Goal: Transaction & Acquisition: Purchase product/service

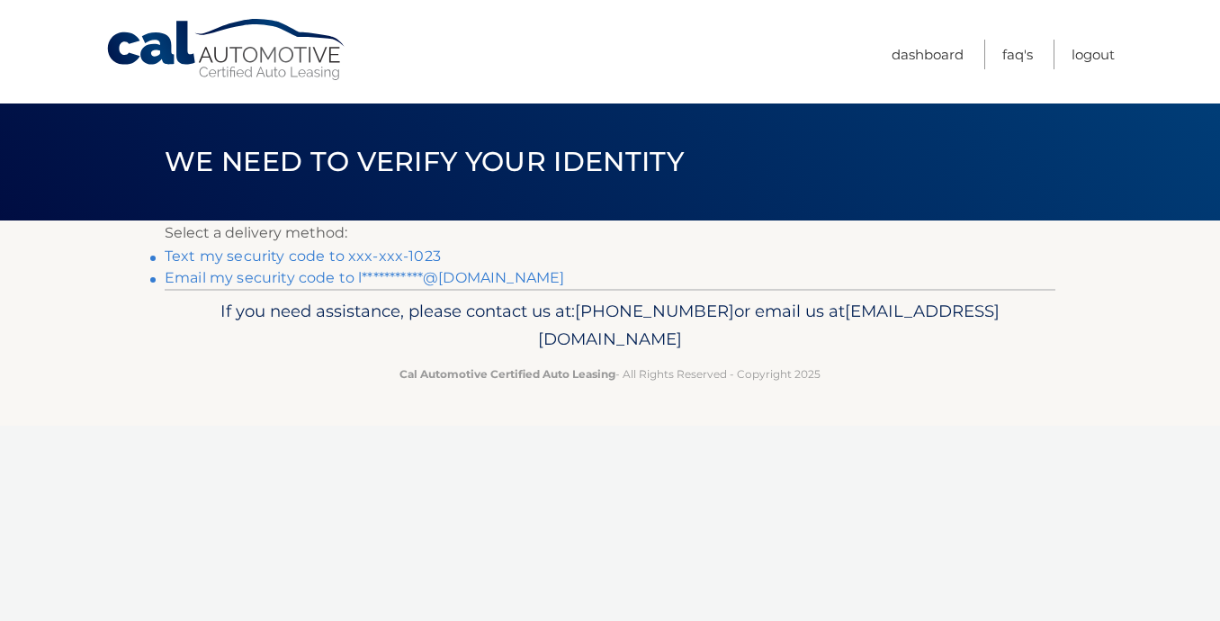
drag, startPoint x: 413, startPoint y: 266, endPoint x: 405, endPoint y: 251, distance: 17.3
click at [405, 251] on link "Text my security code to xxx-xxx-1023" at bounding box center [303, 256] width 276 height 17
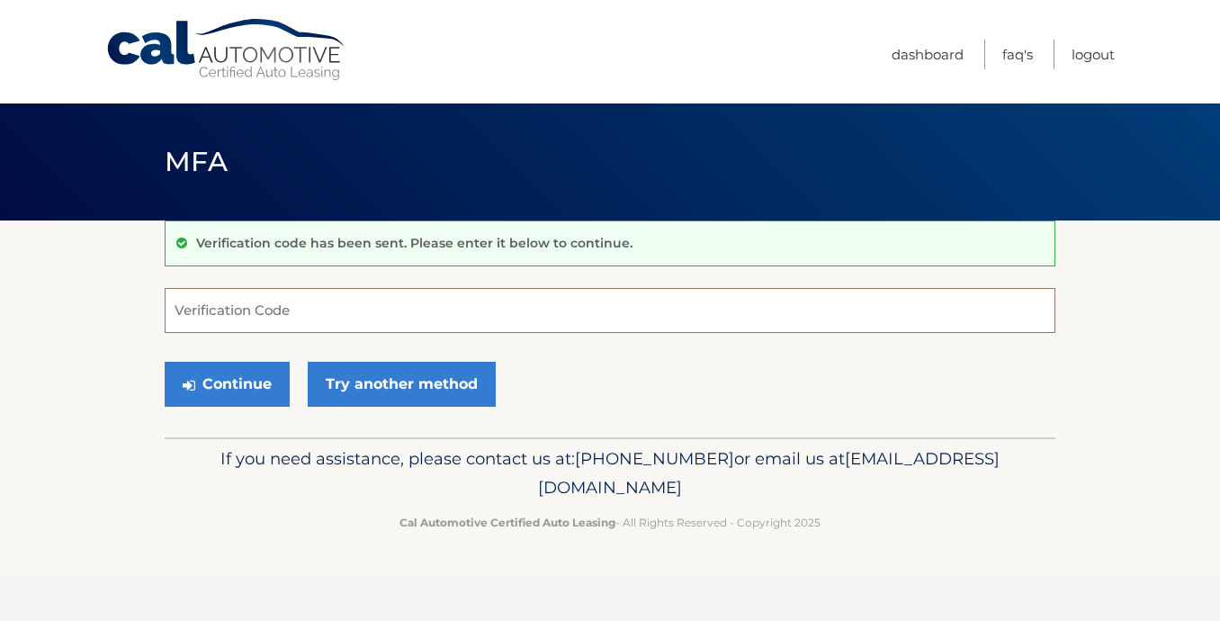
click at [266, 306] on input "Verification Code" at bounding box center [610, 310] width 891 height 45
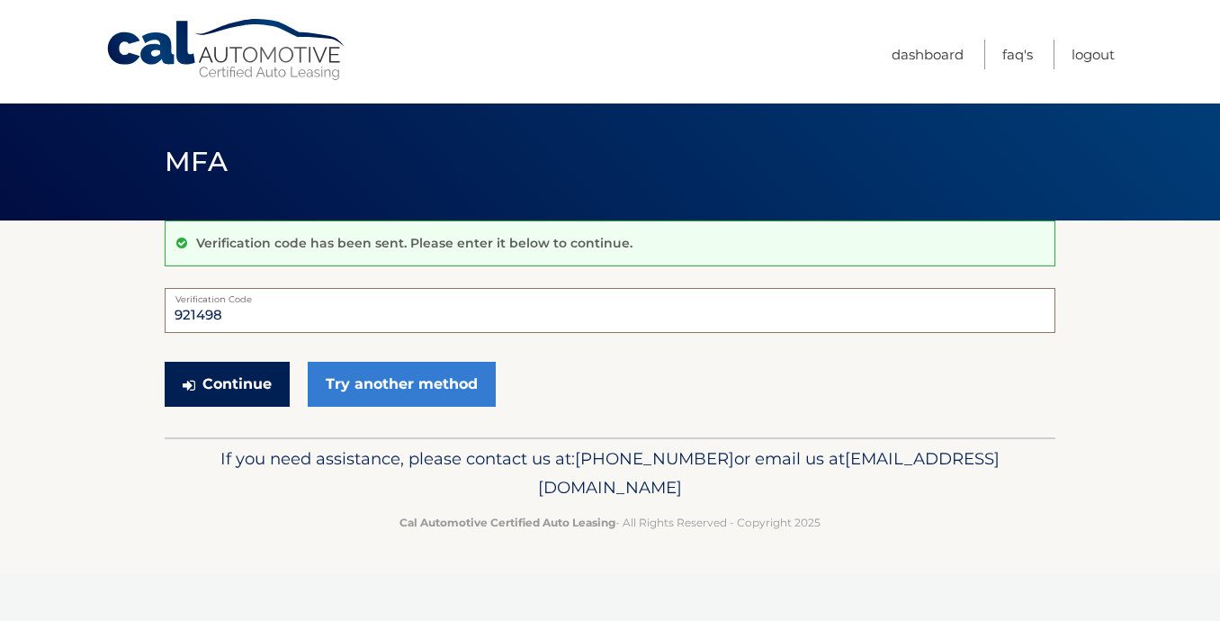
type input "921498"
click at [260, 374] on button "Continue" at bounding box center [227, 384] width 125 height 45
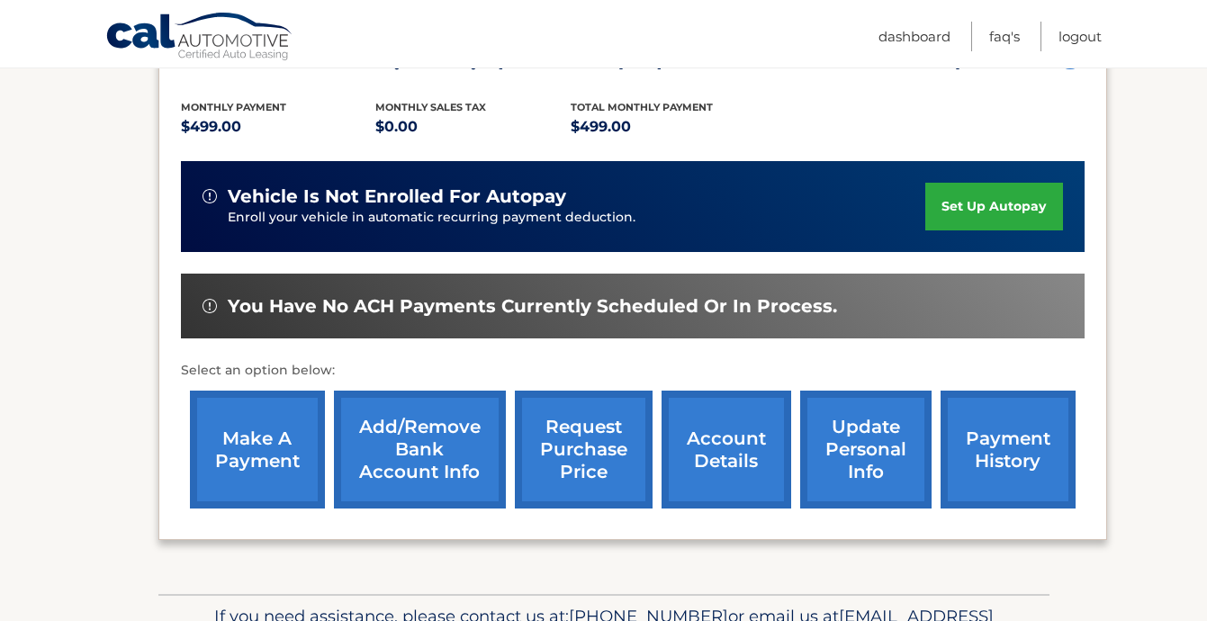
scroll to position [396, 0]
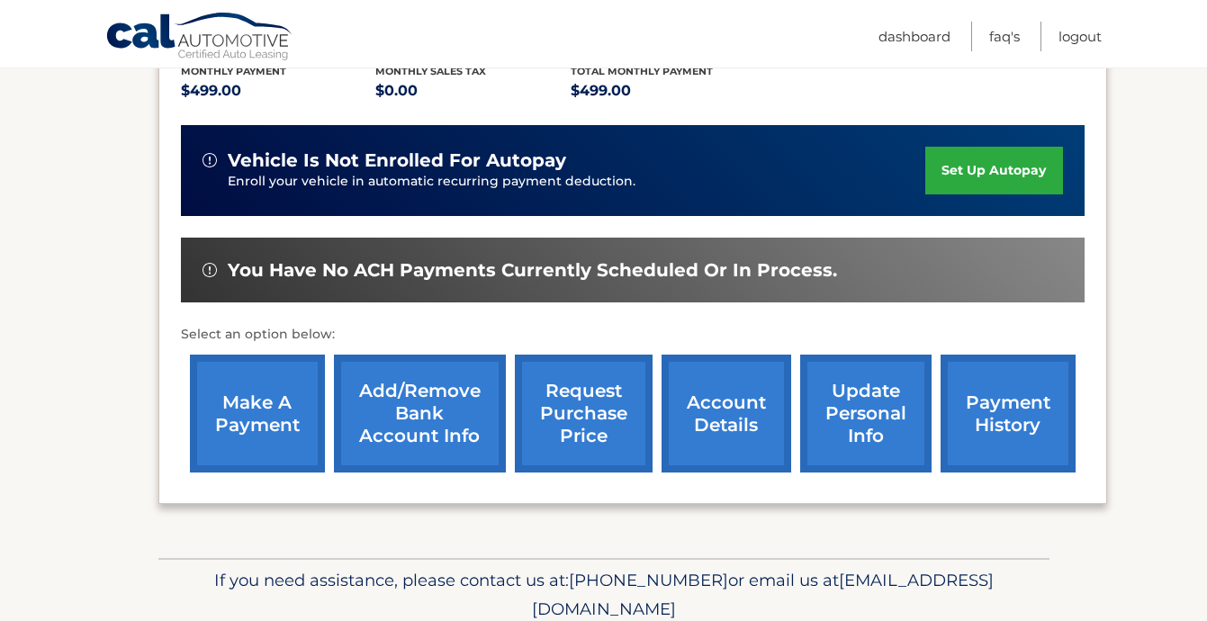
click at [230, 424] on link "make a payment" at bounding box center [257, 414] width 135 height 118
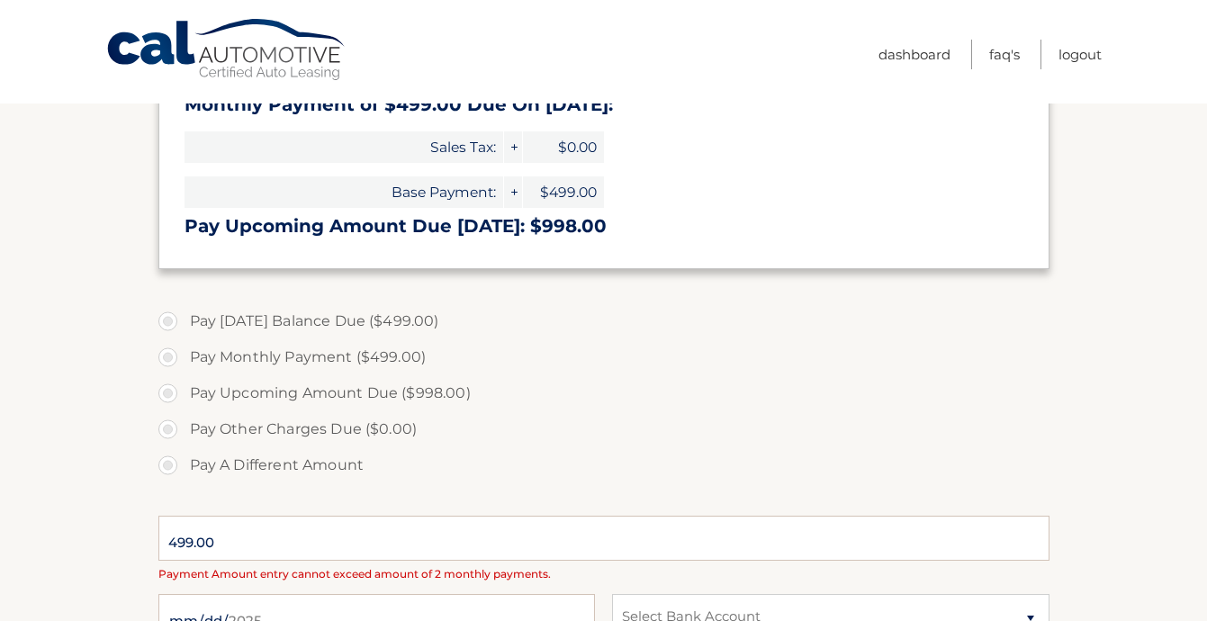
scroll to position [432, 0]
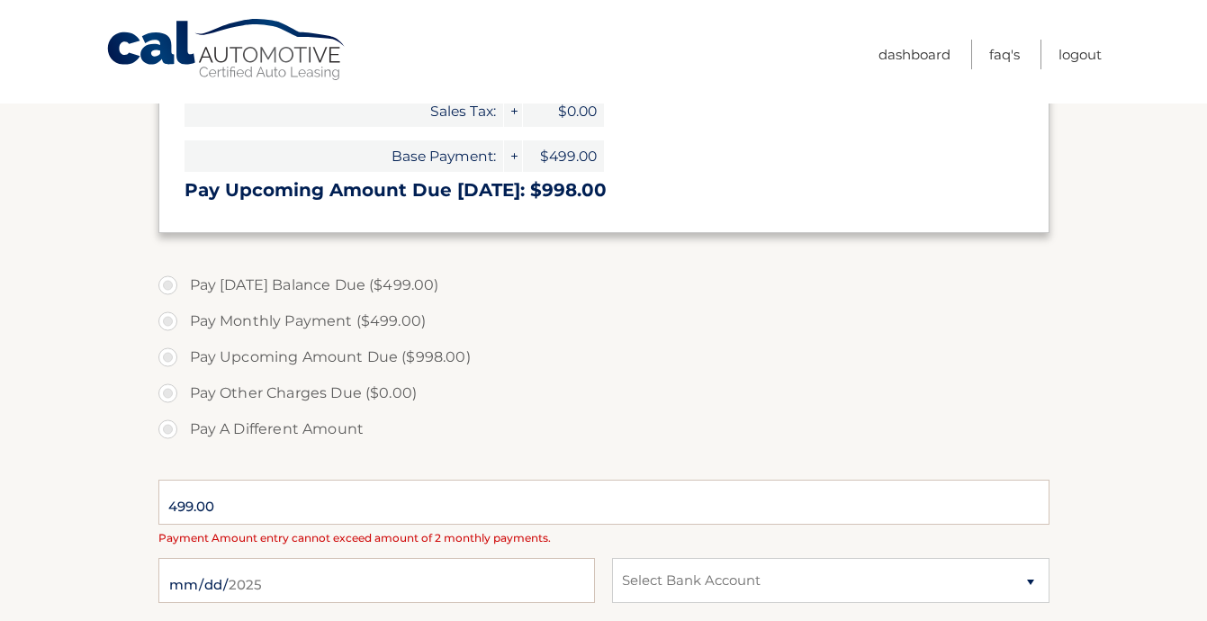
select select "YTNmNjUwNzgtNjY0OC00MzQwLTljZTMtNDdkMDczNmYzMTk0"
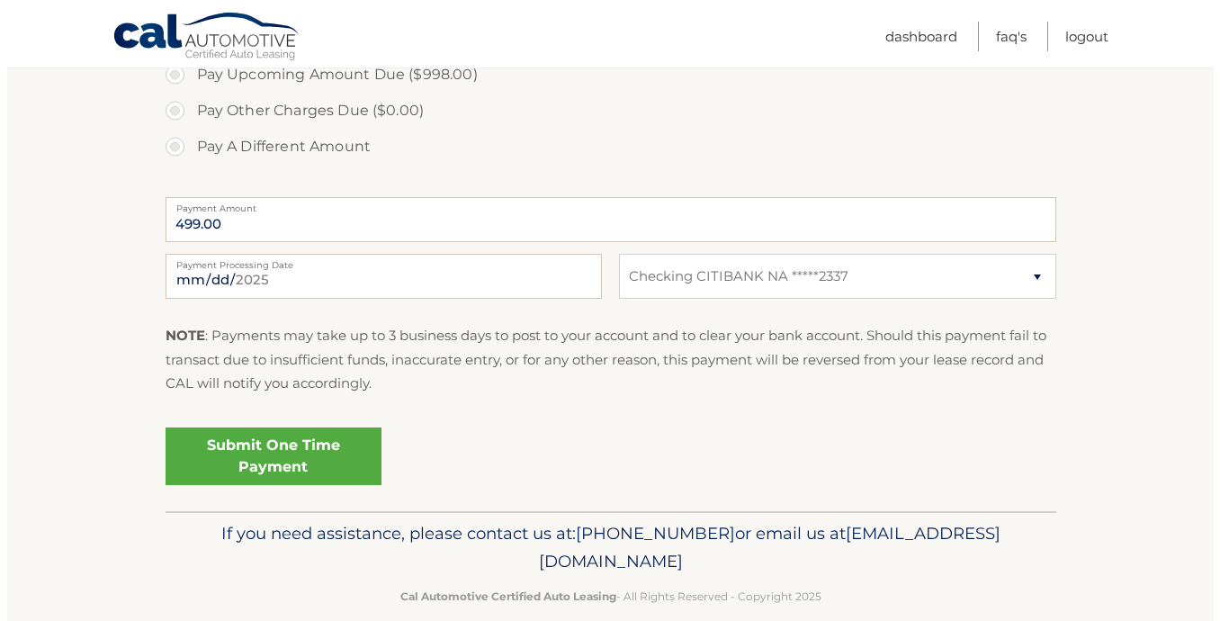
scroll to position [742, 0]
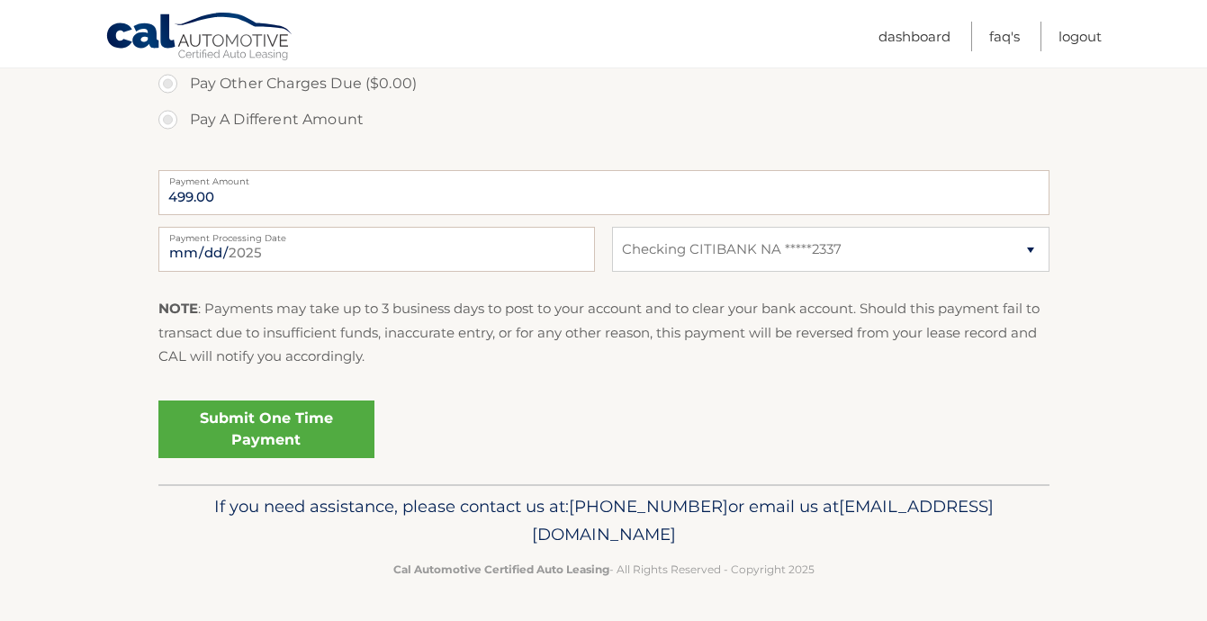
click at [268, 431] on link "Submit One Time Payment" at bounding box center [266, 430] width 216 height 58
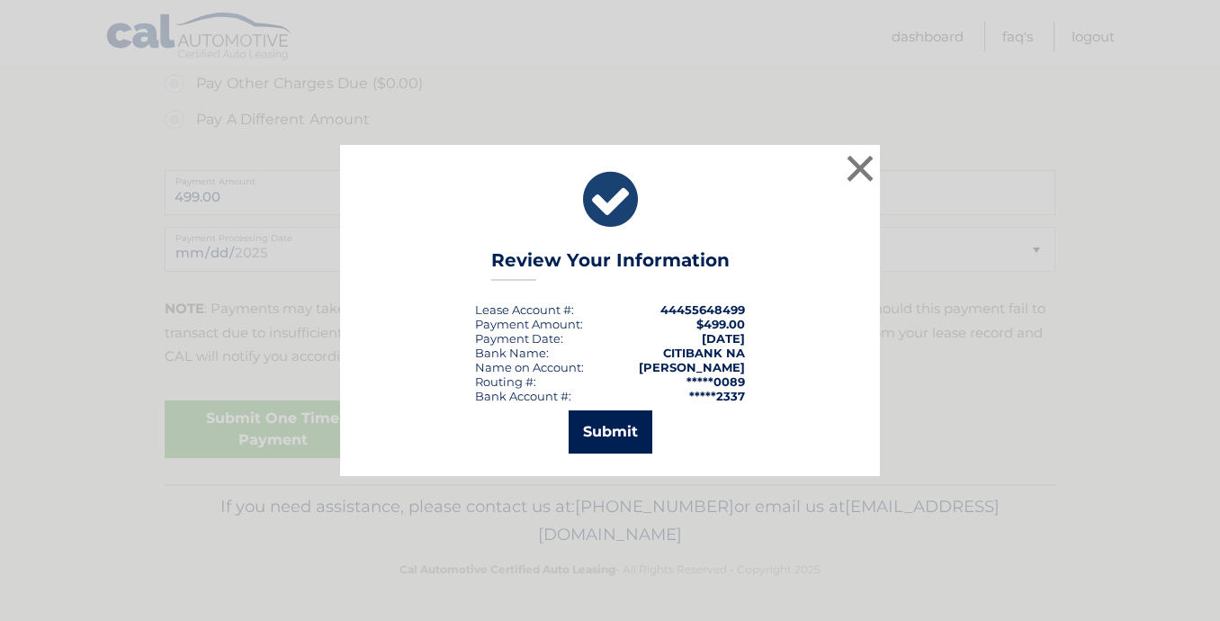
click at [605, 433] on button "Submit" at bounding box center [611, 431] width 84 height 43
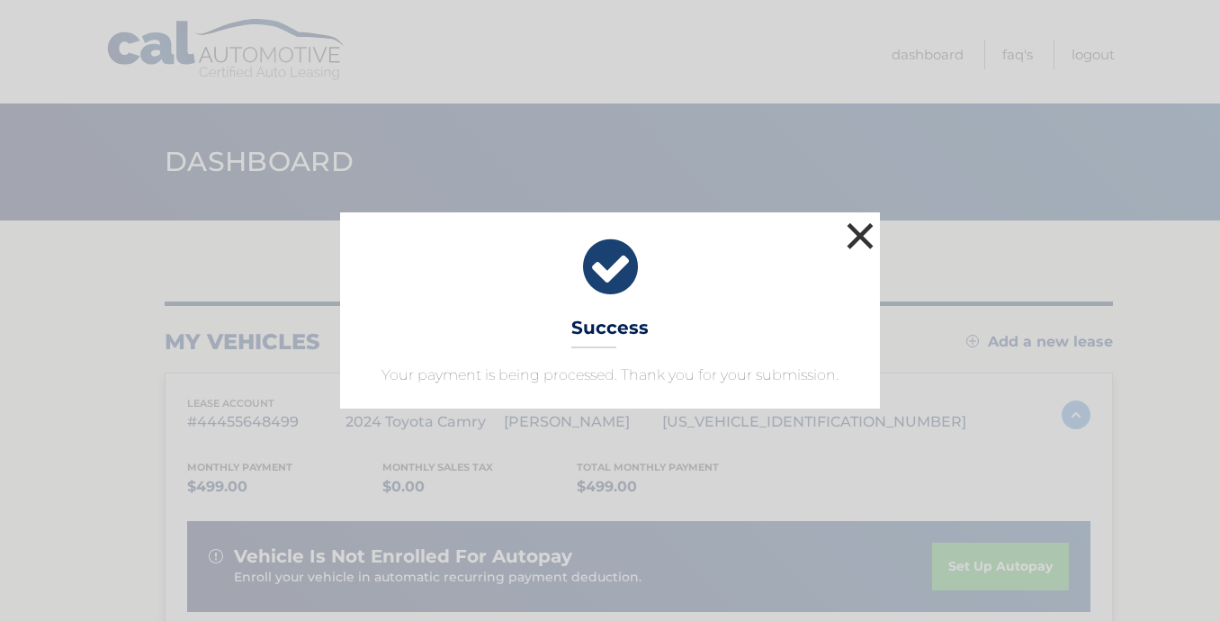
click at [859, 235] on button "×" at bounding box center [860, 236] width 36 height 36
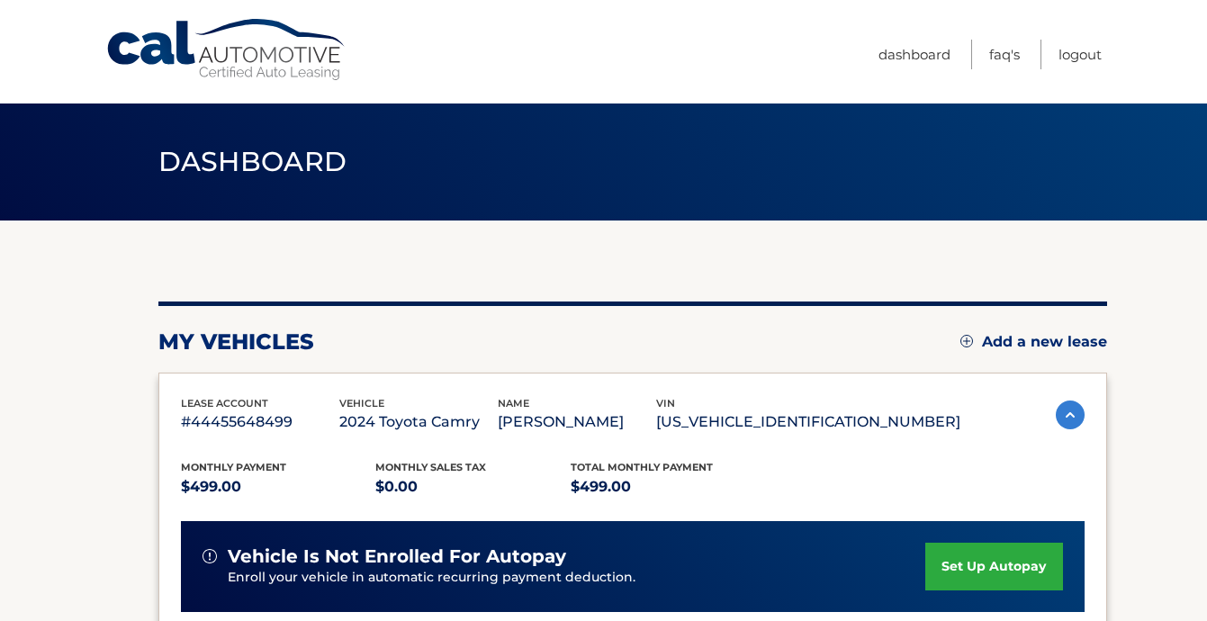
click at [663, 338] on div "my vehicles Add a new lease" at bounding box center [632, 342] width 949 height 27
